Goal: Navigation & Orientation: Understand site structure

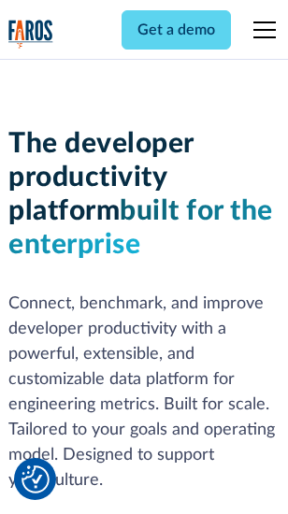
scroll to position [281, 0]
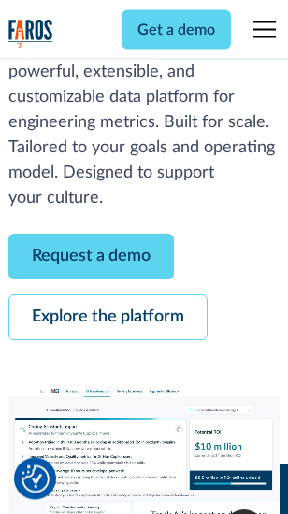
click at [92, 258] on link "Request a demo" at bounding box center [90, 258] width 165 height 46
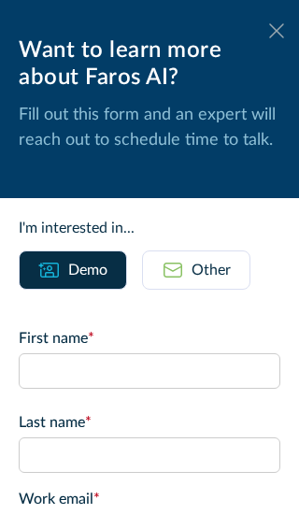
click at [269, 31] on icon at bounding box center [276, 30] width 15 height 14
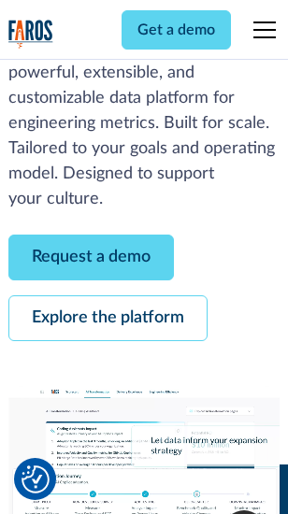
scroll to position [342, 0]
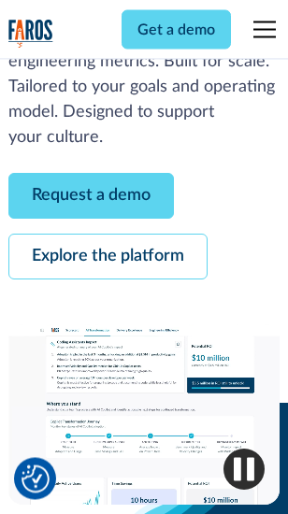
click at [108, 258] on link "Explore the platform" at bounding box center [107, 258] width 199 height 46
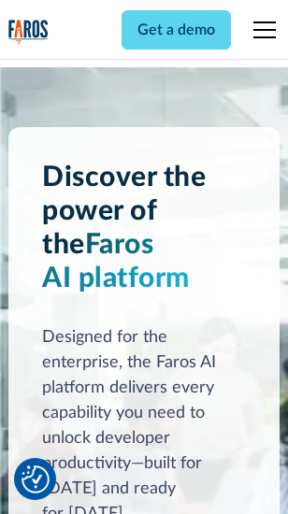
scroll to position [14249, 0]
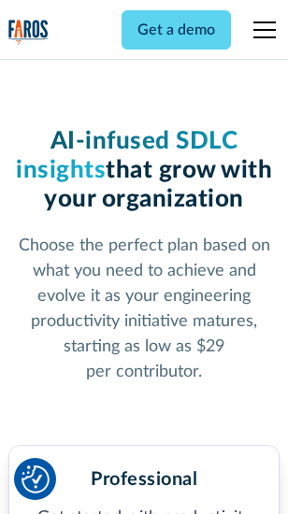
scroll to position [2942, 0]
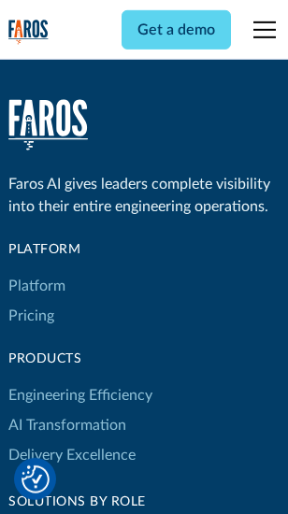
click at [36, 286] on link "Platform" at bounding box center [36, 286] width 57 height 30
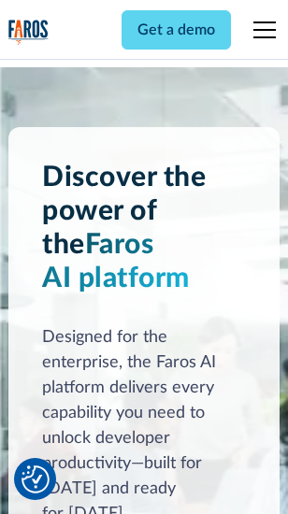
scroll to position [14850, 0]
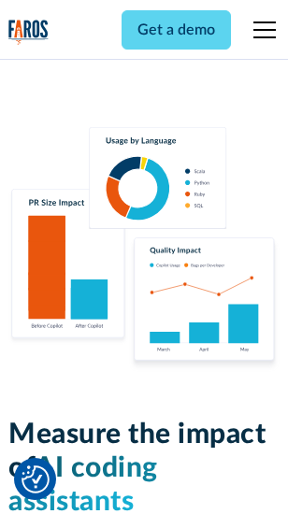
scroll to position [11702, 0]
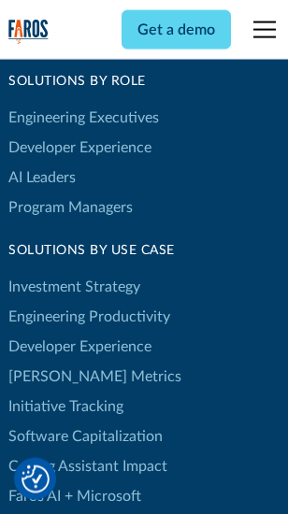
click at [56, 362] on link "[PERSON_NAME] Metrics" at bounding box center [94, 377] width 173 height 30
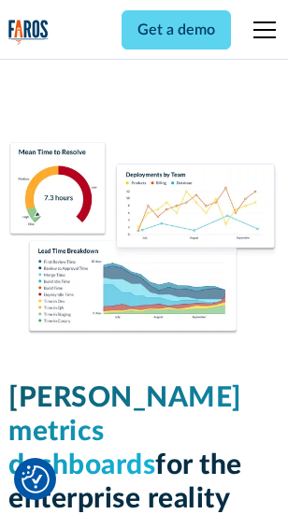
scroll to position [8285, 0]
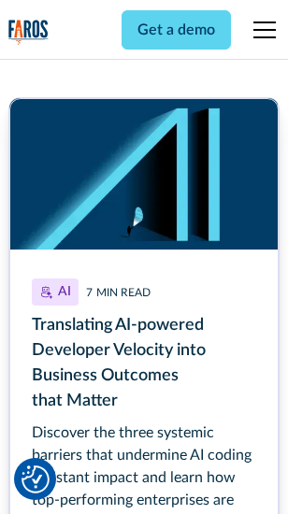
scroll to position [8471, 0]
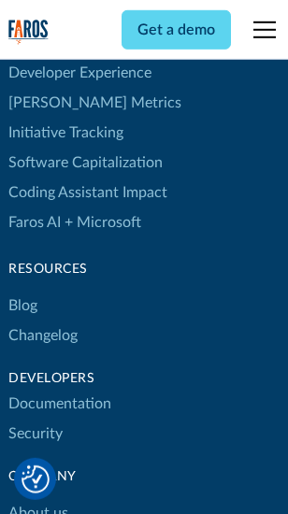
click at [43, 321] on link "Changelog" at bounding box center [42, 336] width 69 height 30
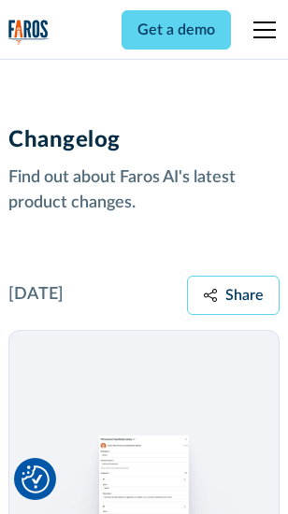
scroll to position [22934, 0]
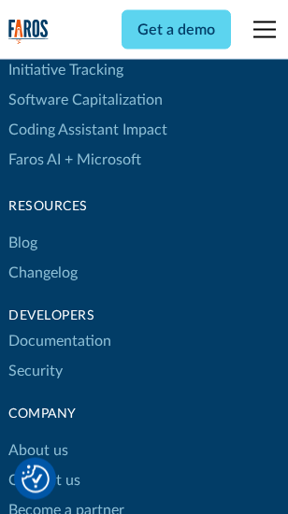
click at [37, 437] on link "About us" at bounding box center [38, 452] width 60 height 30
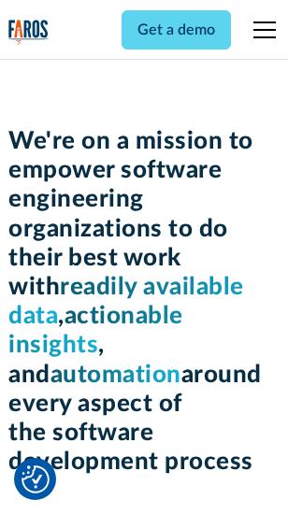
scroll to position [6473, 0]
